Goal: Learn about a topic

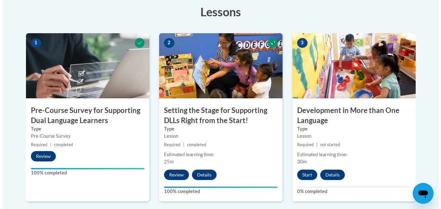
scroll to position [186, 0]
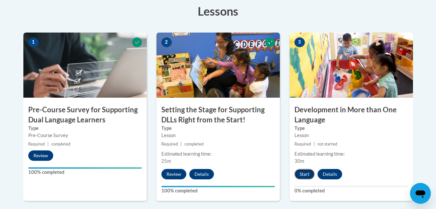
click at [301, 174] on button "Start" at bounding box center [305, 174] width 20 height 10
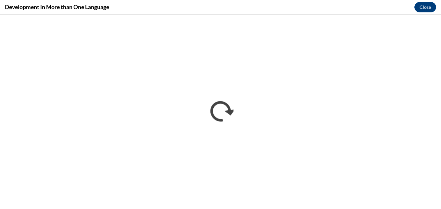
scroll to position [0, 0]
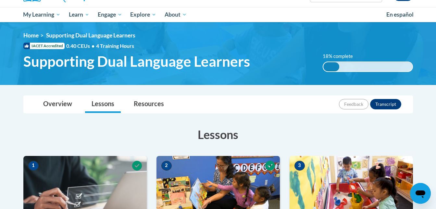
scroll to position [62, 0]
